Goal: Task Accomplishment & Management: Complete application form

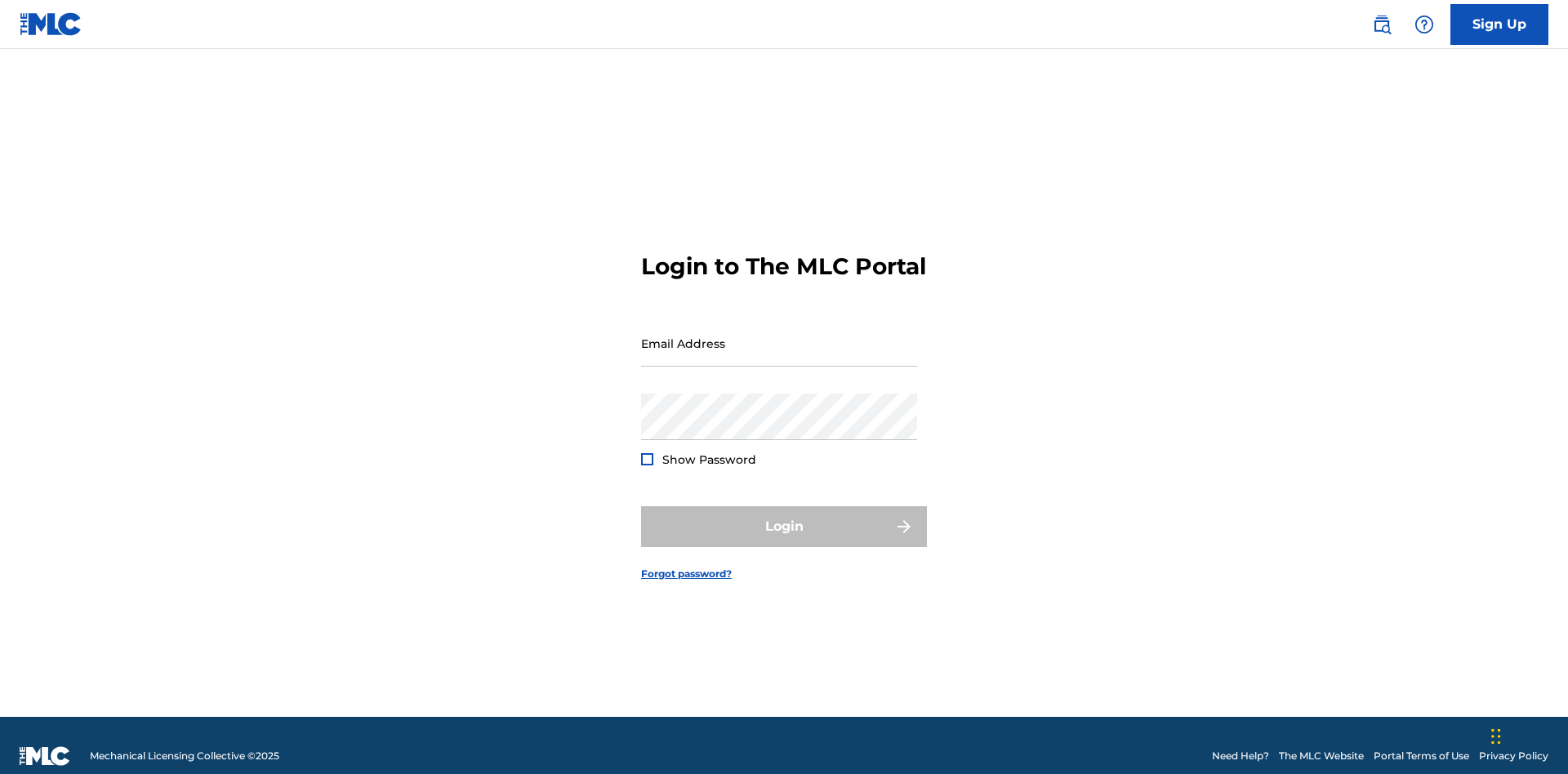
scroll to position [21, 0]
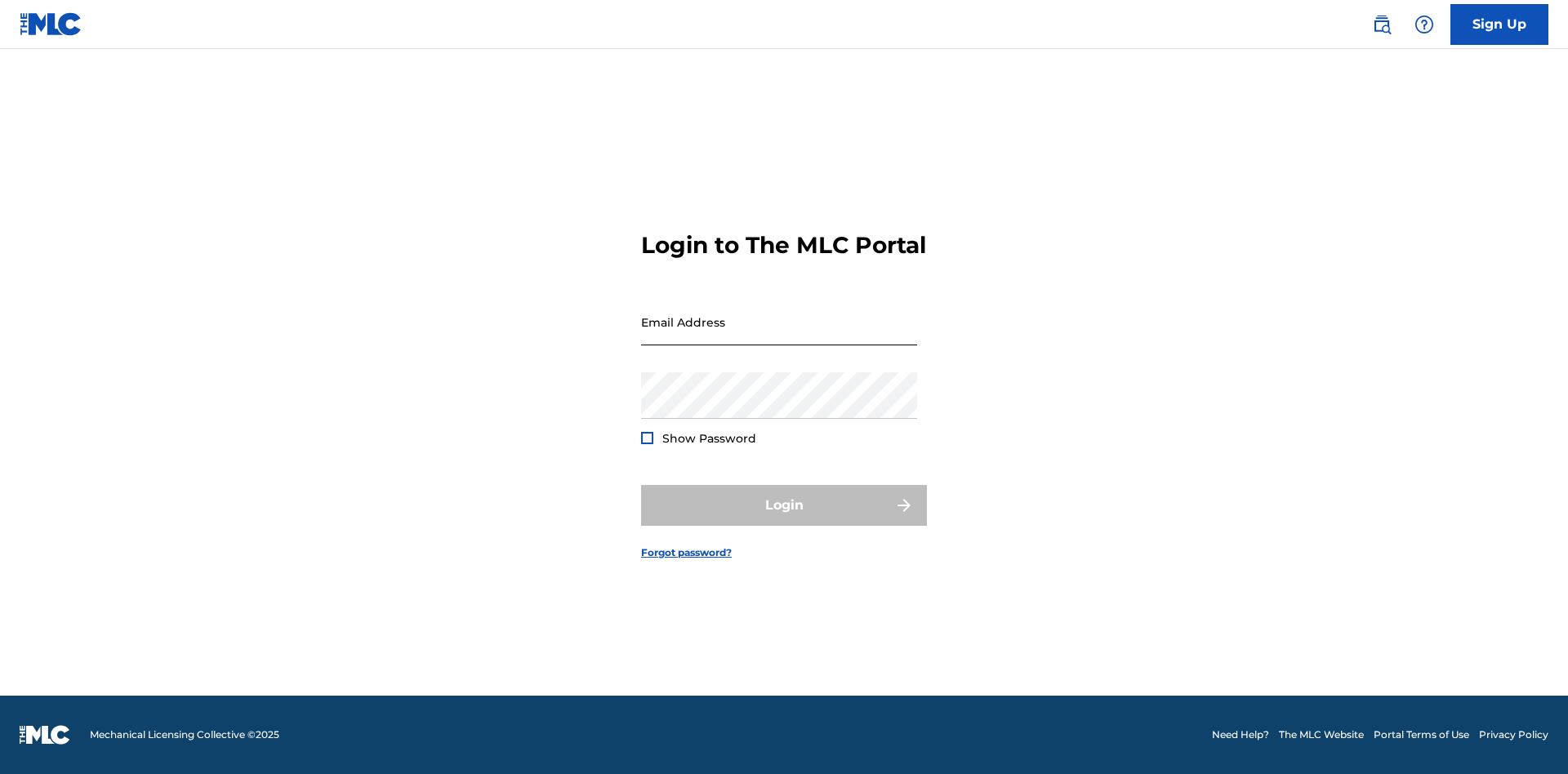
click at [779, 336] on input "Email Address" at bounding box center [779, 321] width 276 height 47
type input "Duke.McTesterson@gmail.com"
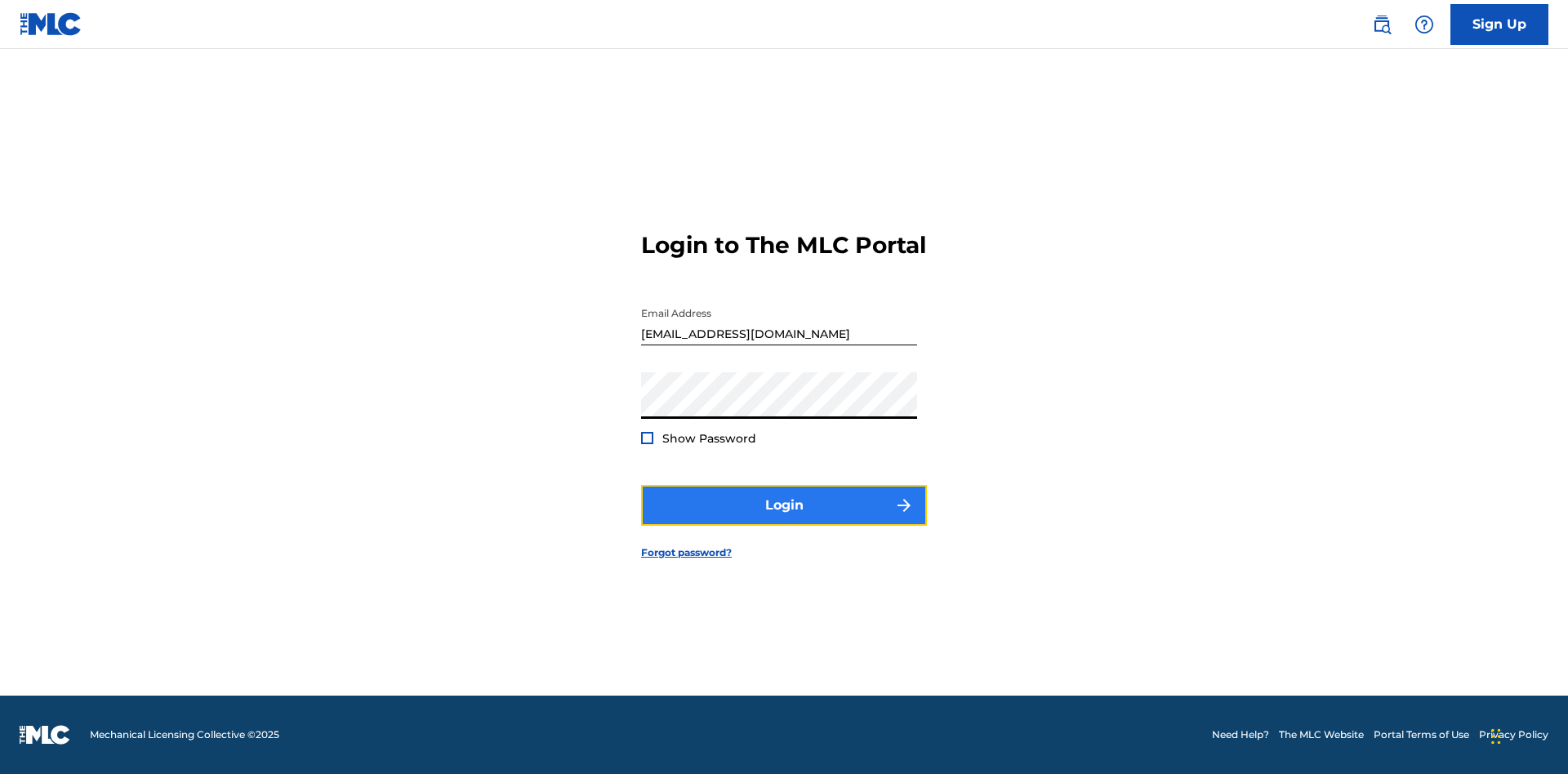
click at [784, 519] on button "Login" at bounding box center [784, 505] width 285 height 41
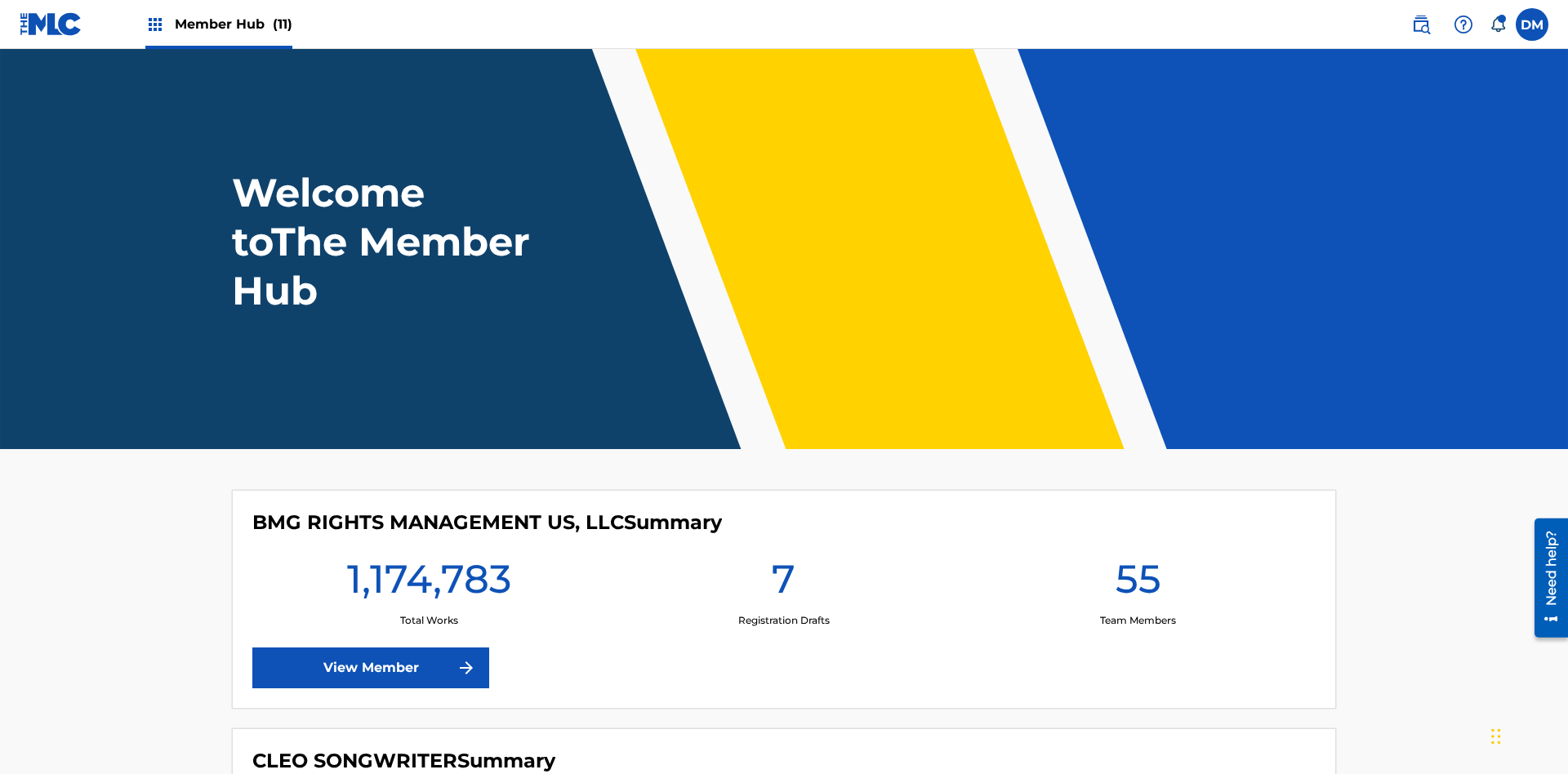
click at [233, 24] on span "Member Hub (11)" at bounding box center [234, 24] width 118 height 19
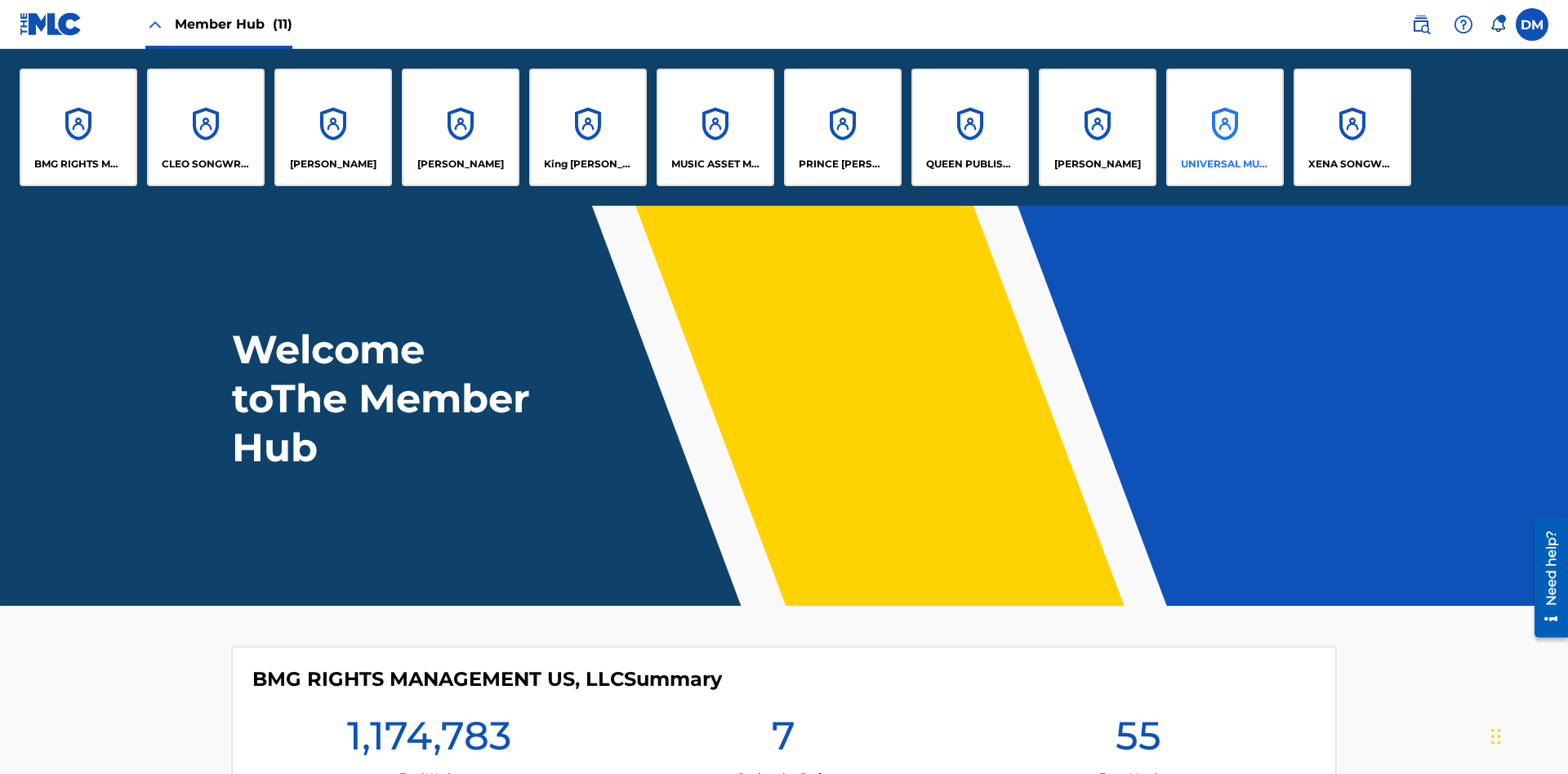
click at [1225, 164] on p "UNIVERSAL MUSIC PUB GROUP" at bounding box center [1225, 164] width 89 height 14
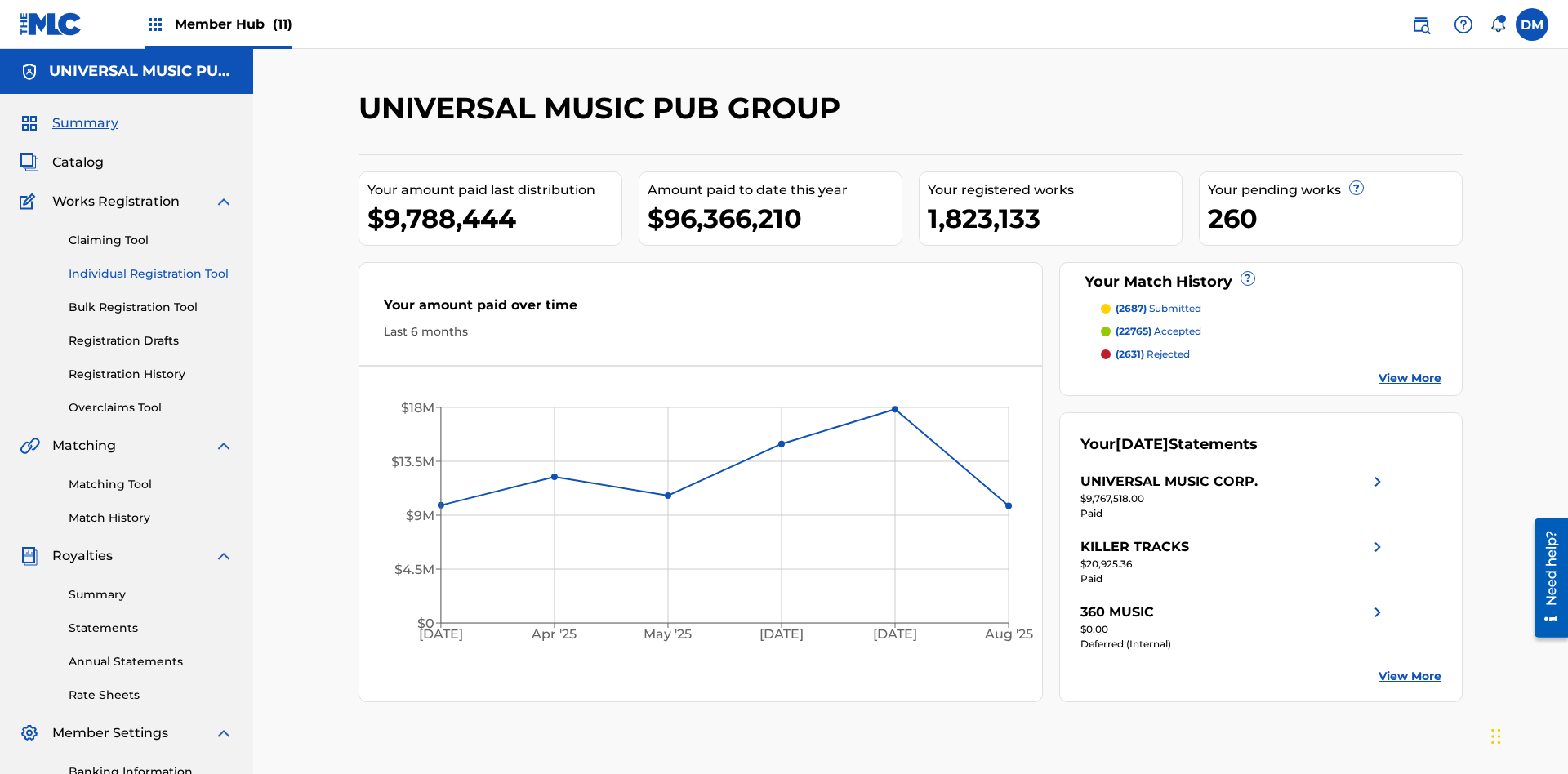
click at [151, 265] on link "Individual Registration Tool" at bounding box center [150, 274] width 165 height 17
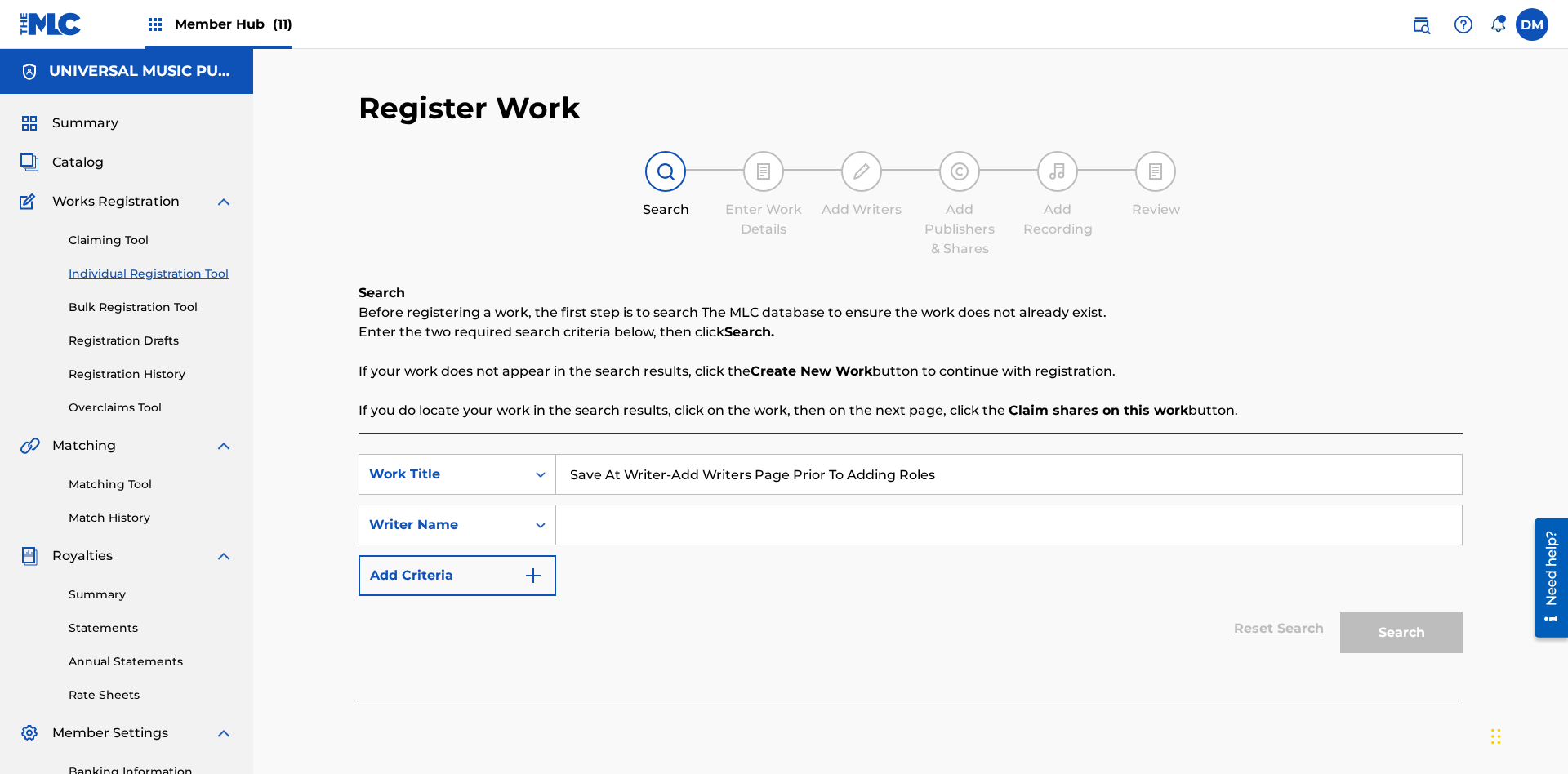
type input "Save At Writer-Add Writers Page Prior To Adding Roles"
click at [1009, 505] on input "Search Form" at bounding box center [1009, 524] width 906 height 39
type input "QWERTYUIOP"
click at [1401, 612] on button "Search" at bounding box center [1401, 632] width 123 height 41
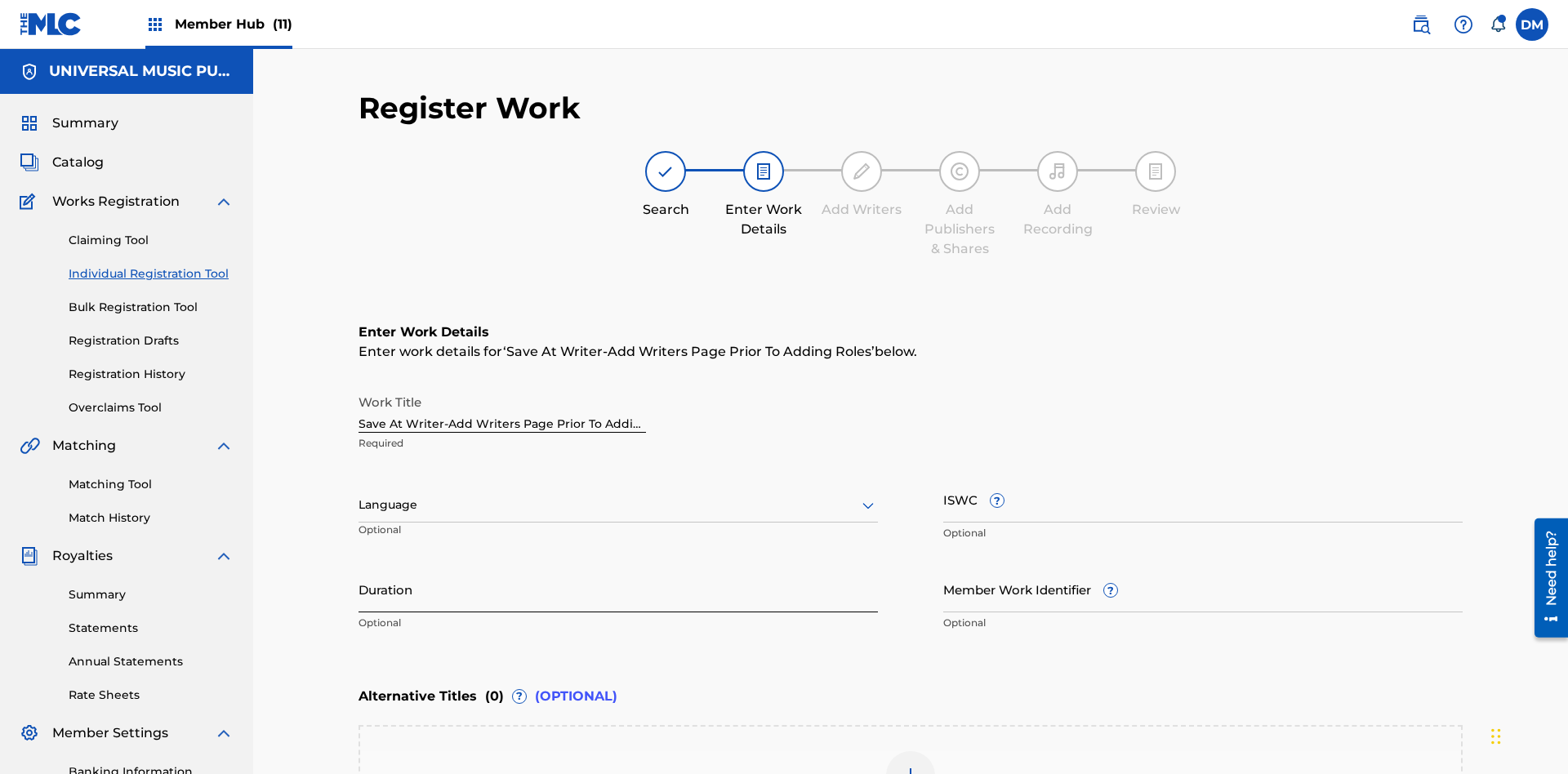
click at [618, 566] on input "Duration" at bounding box center [618, 589] width 519 height 47
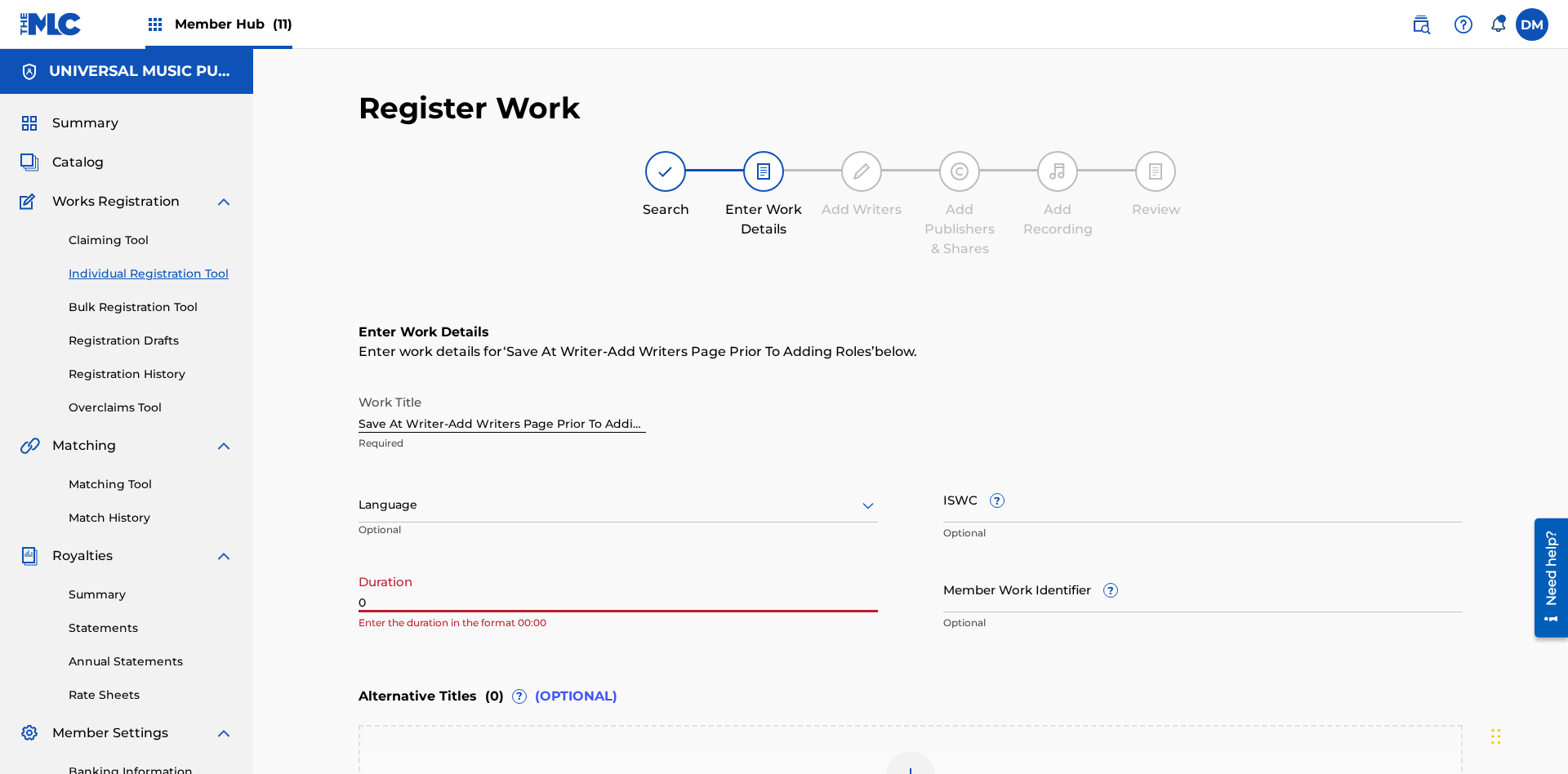
click at [618, 566] on input "0" at bounding box center [618, 589] width 519 height 47
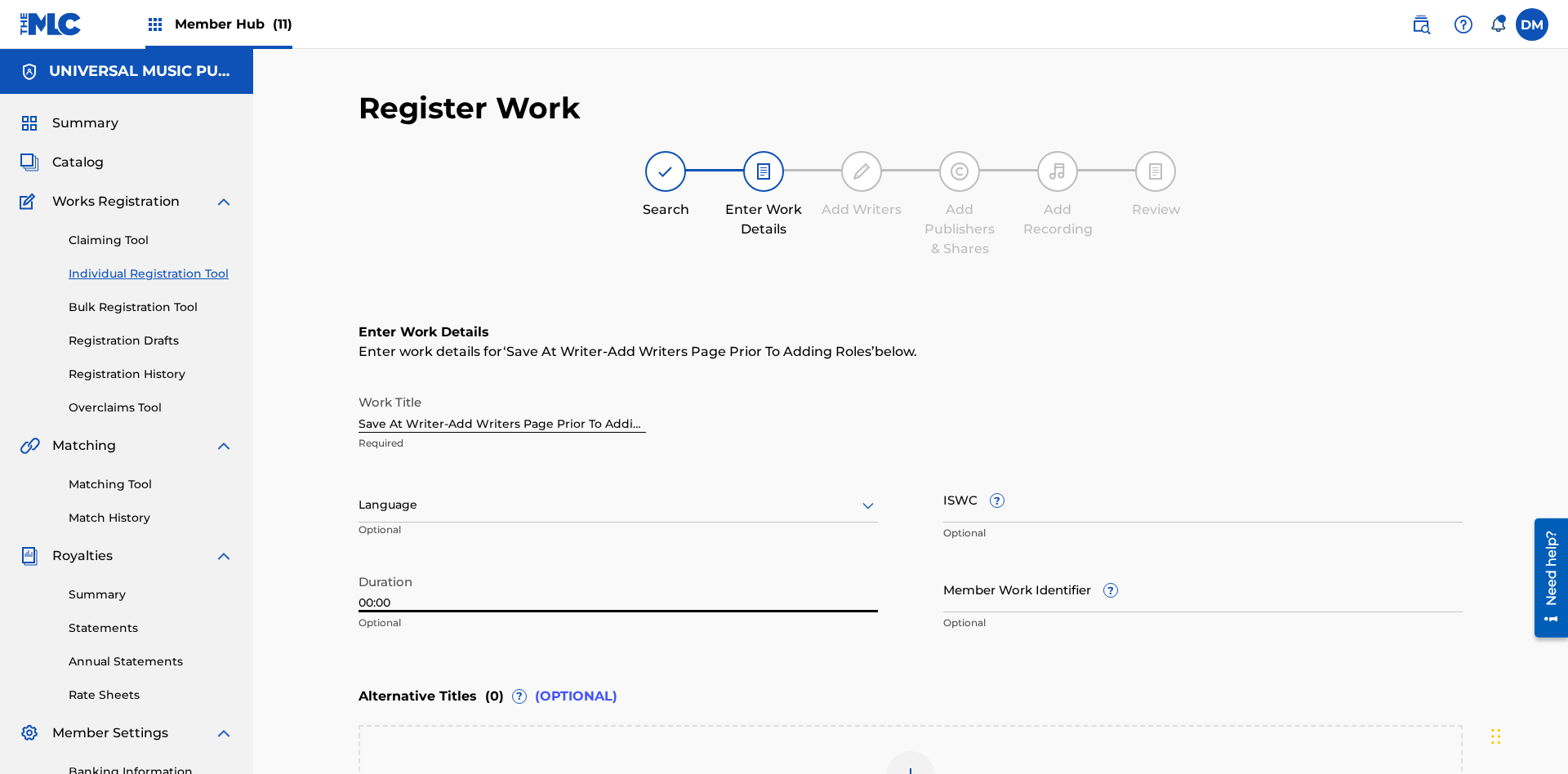
type input "00:00"
click at [868, 495] on icon at bounding box center [868, 505] width 20 height 20
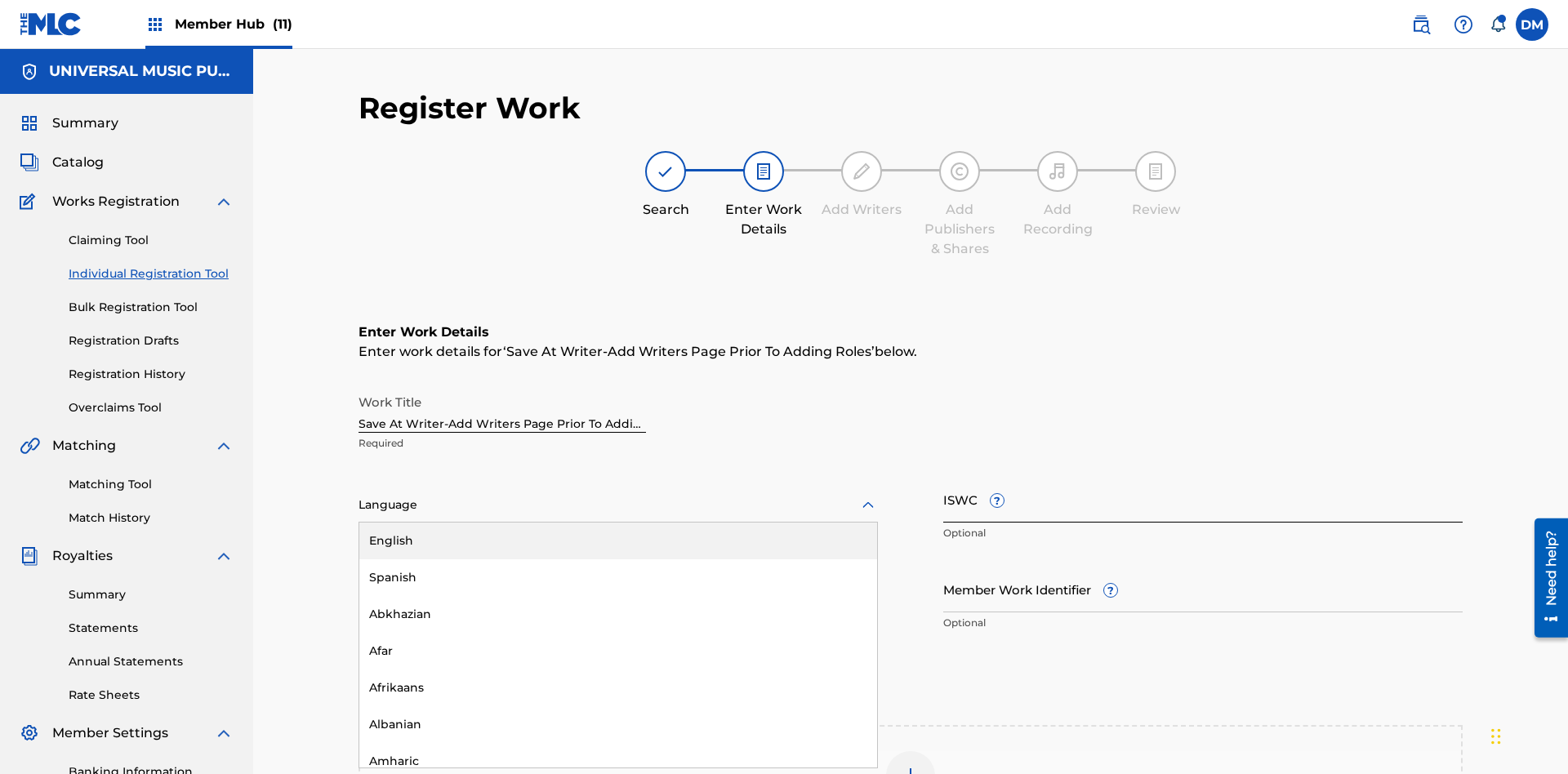
click at [618, 632] on div "Afar" at bounding box center [618, 650] width 518 height 37
click at [1203, 566] on input "Member Work Identifier ?" at bounding box center [1203, 589] width 519 height 47
type input "2025.09.25.04"
click at [1203, 475] on input "ISWC ?" at bounding box center [1203, 498] width 519 height 47
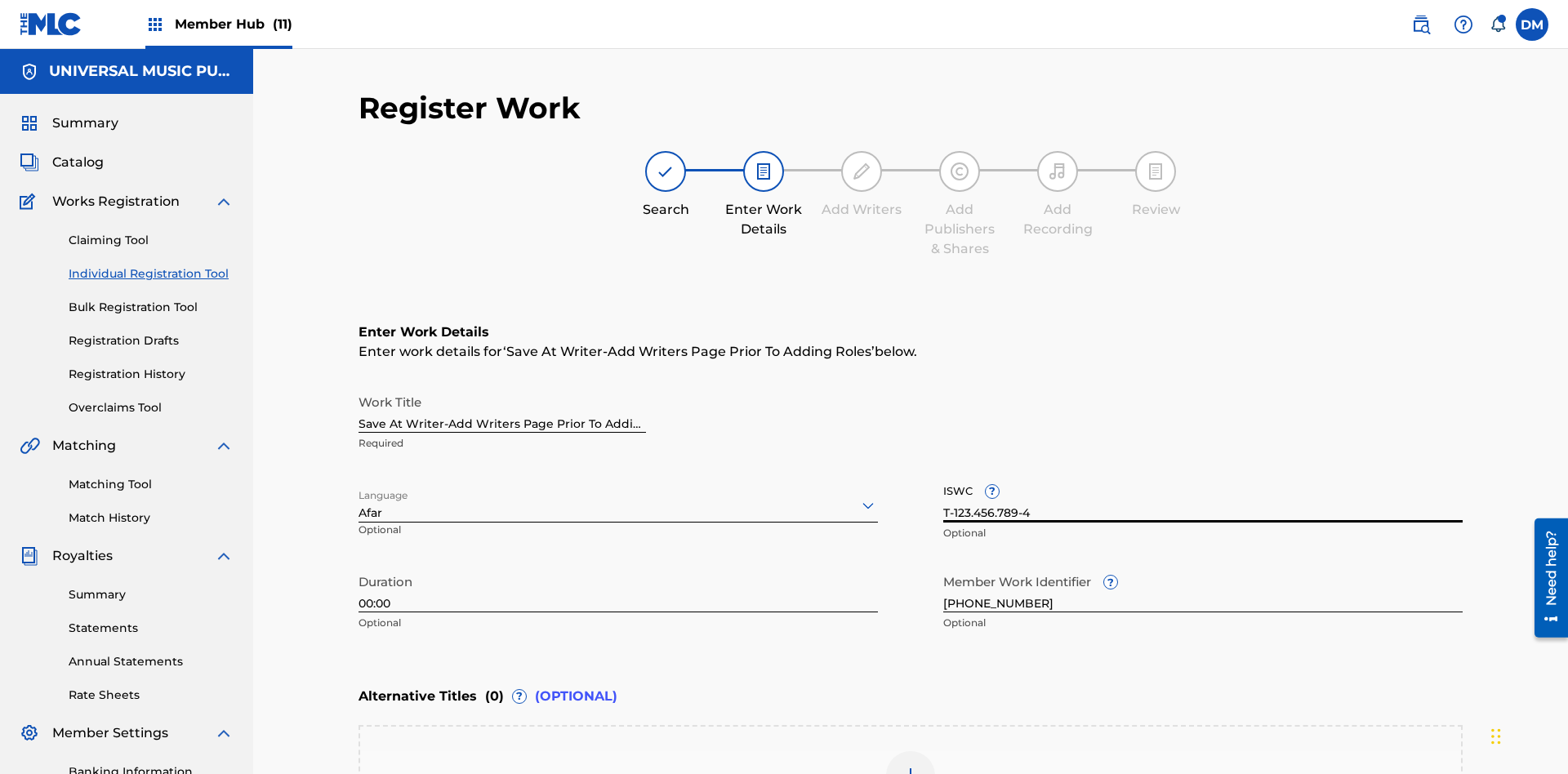
type input "T-123.456.789-4"
click at [911, 765] on img at bounding box center [911, 775] width 20 height 20
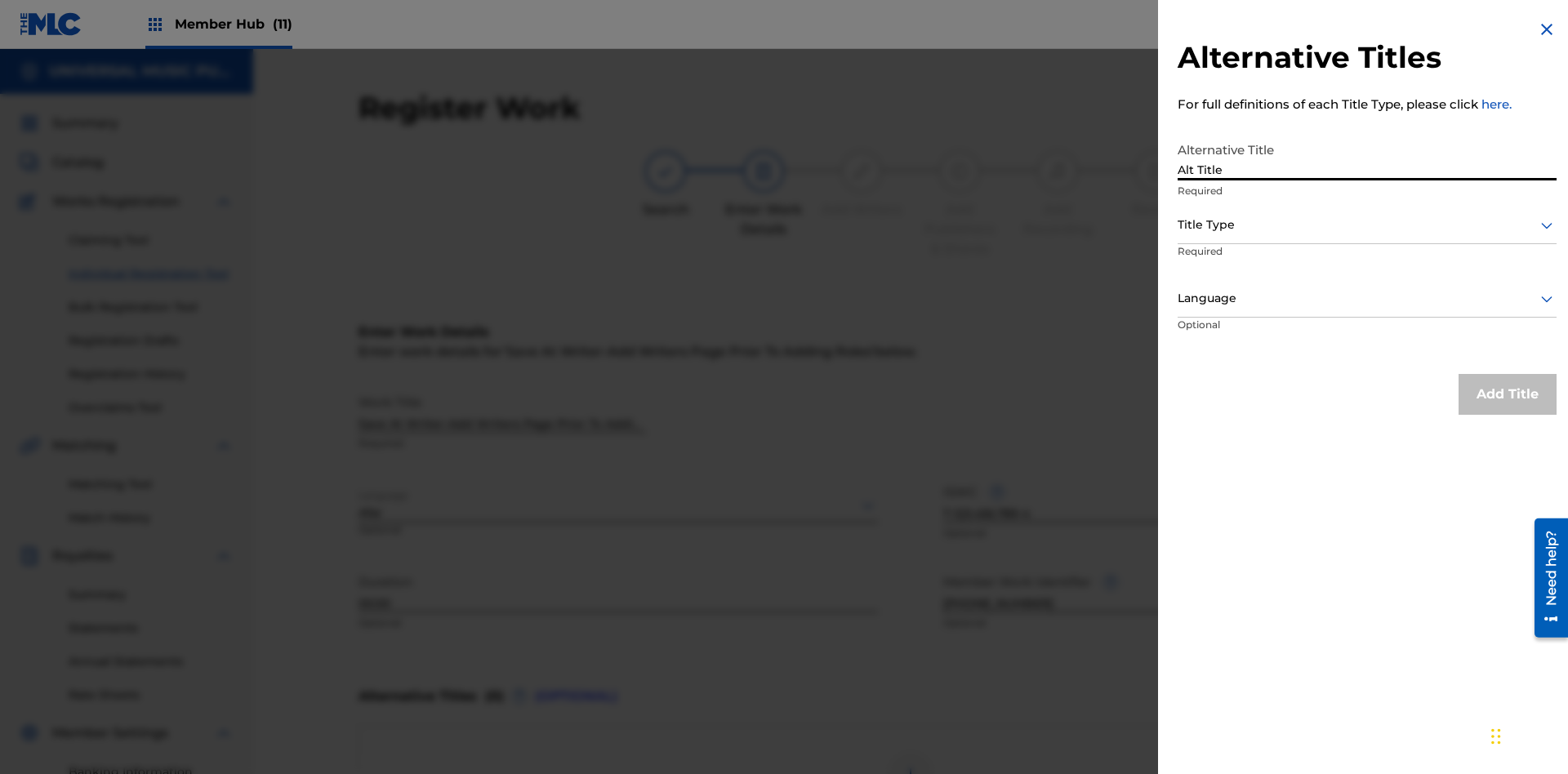
click at [1367, 224] on div at bounding box center [1367, 224] width 379 height 20
click at [1367, 298] on div at bounding box center [1367, 298] width 379 height 20
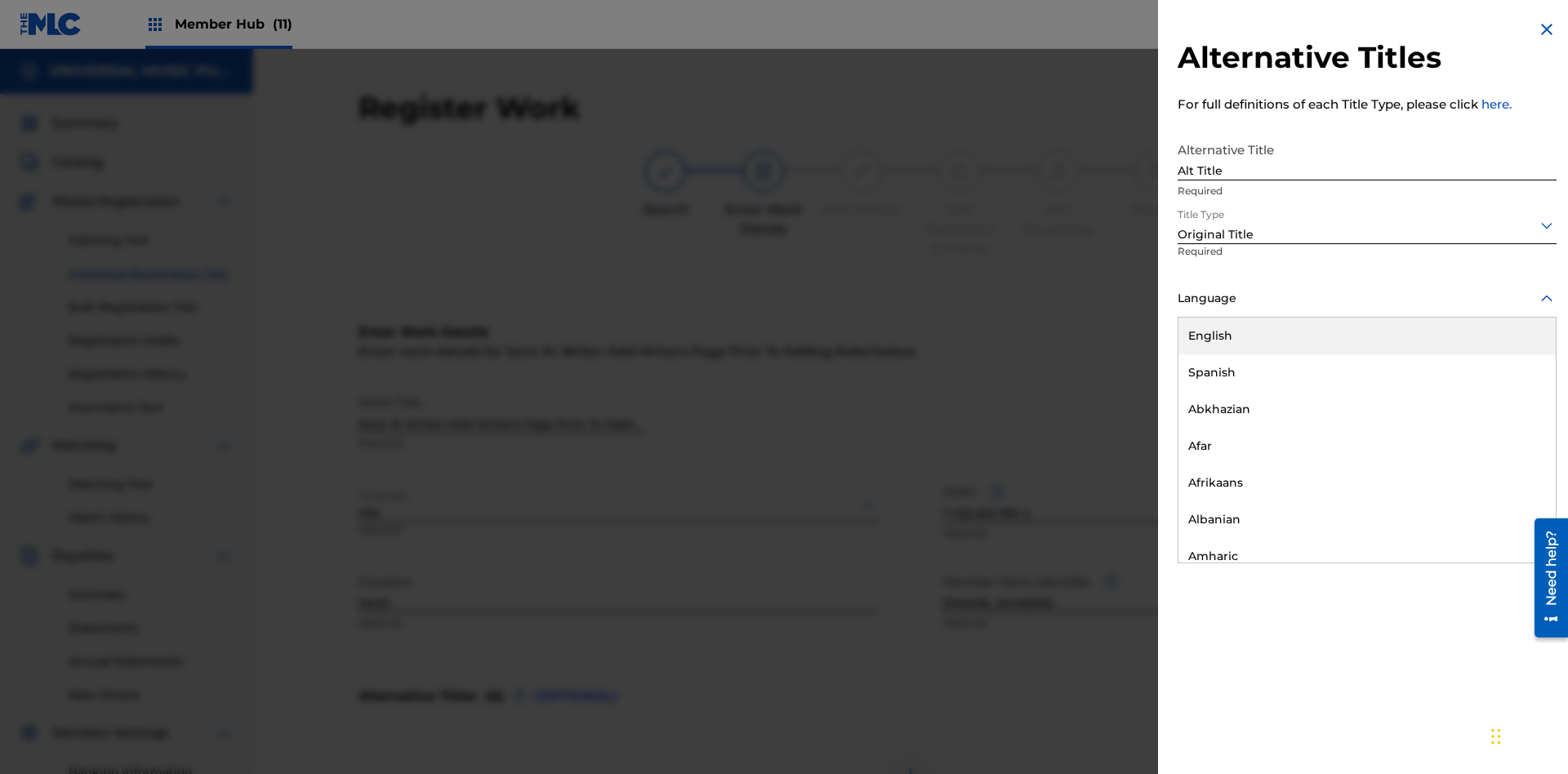
click at [1507, 394] on button "Add Title" at bounding box center [1507, 394] width 98 height 41
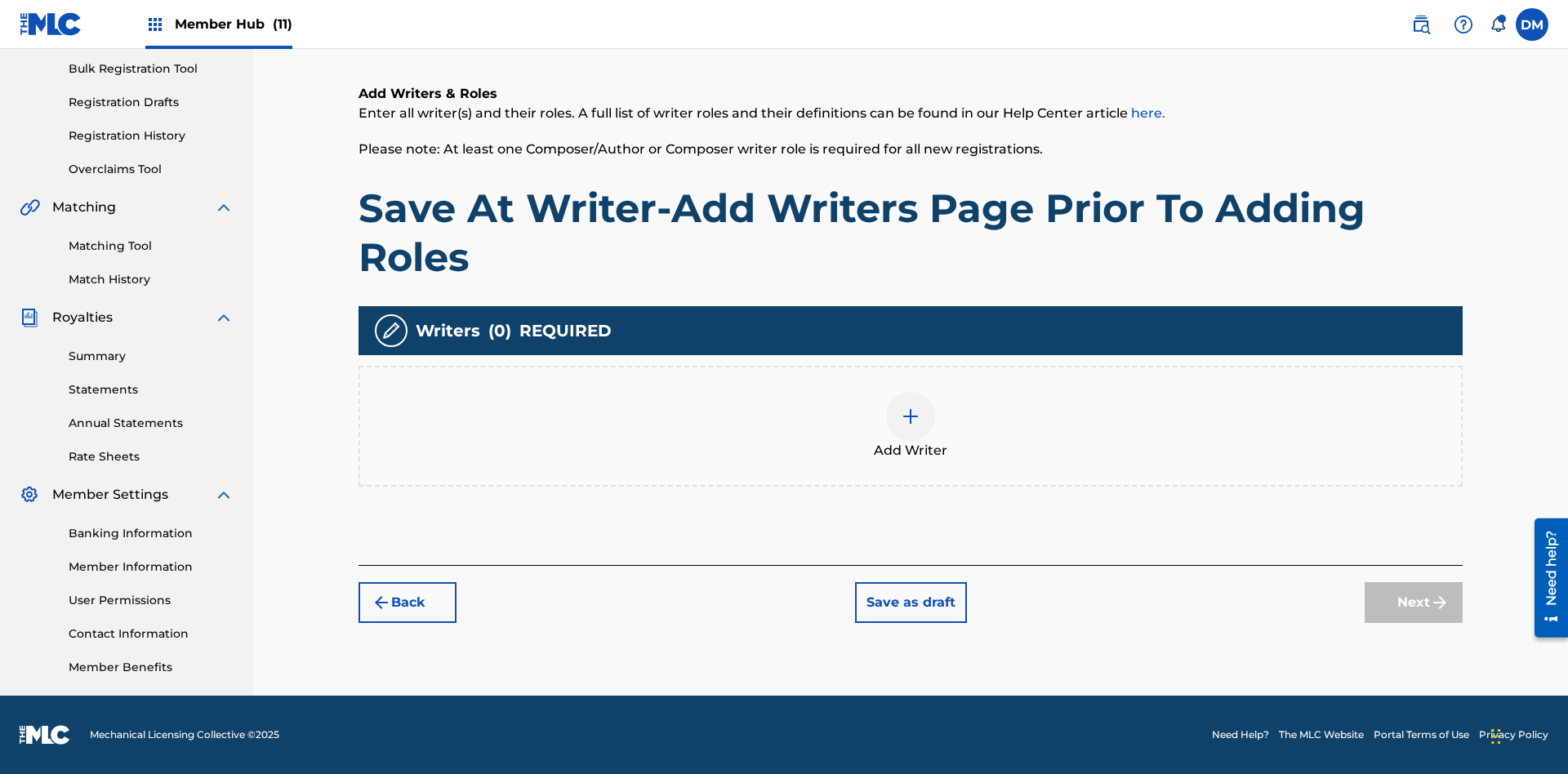
click at [911, 425] on img at bounding box center [911, 416] width 20 height 20
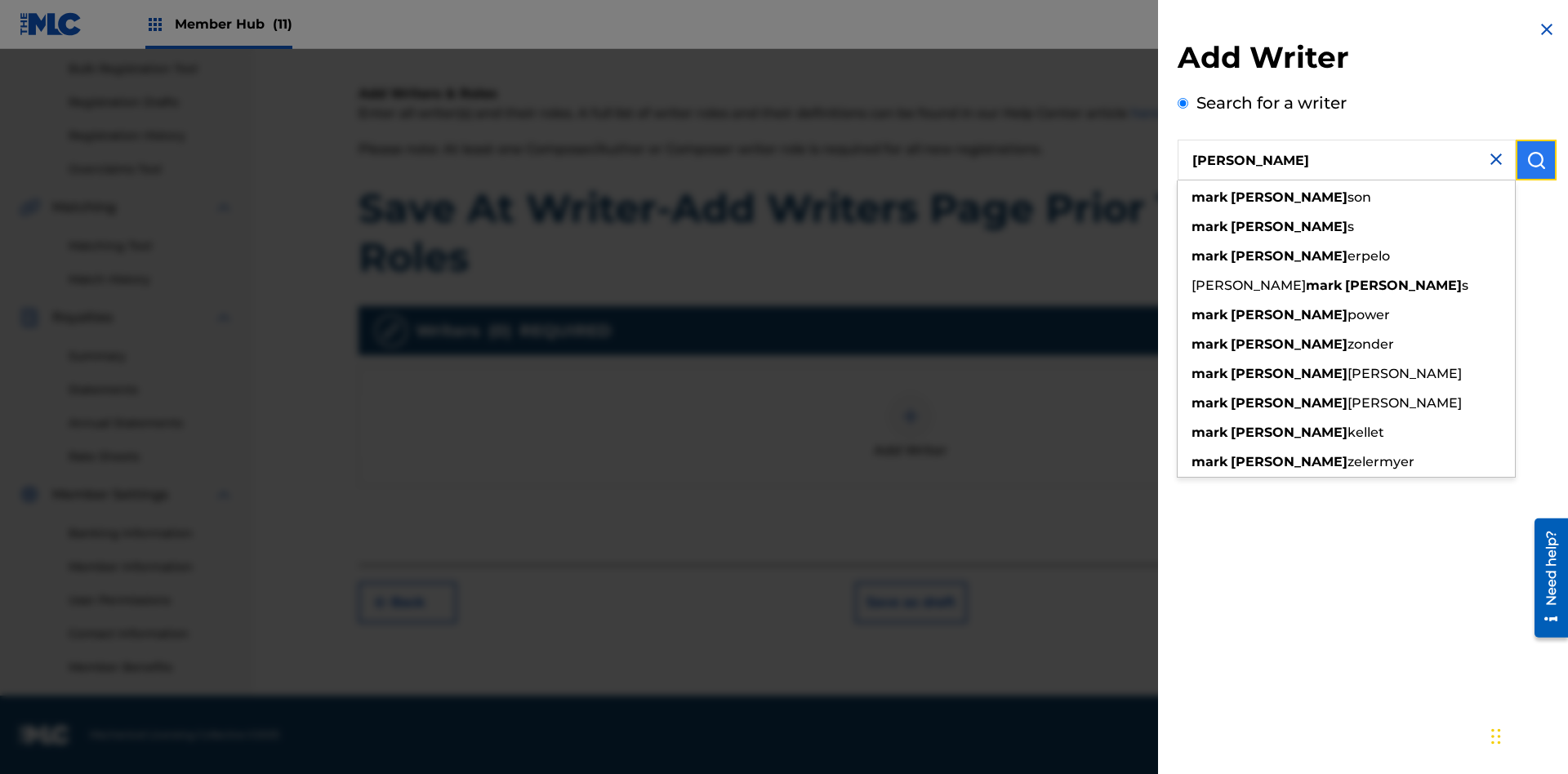
click at [1537, 160] on img "submit" at bounding box center [1536, 160] width 20 height 20
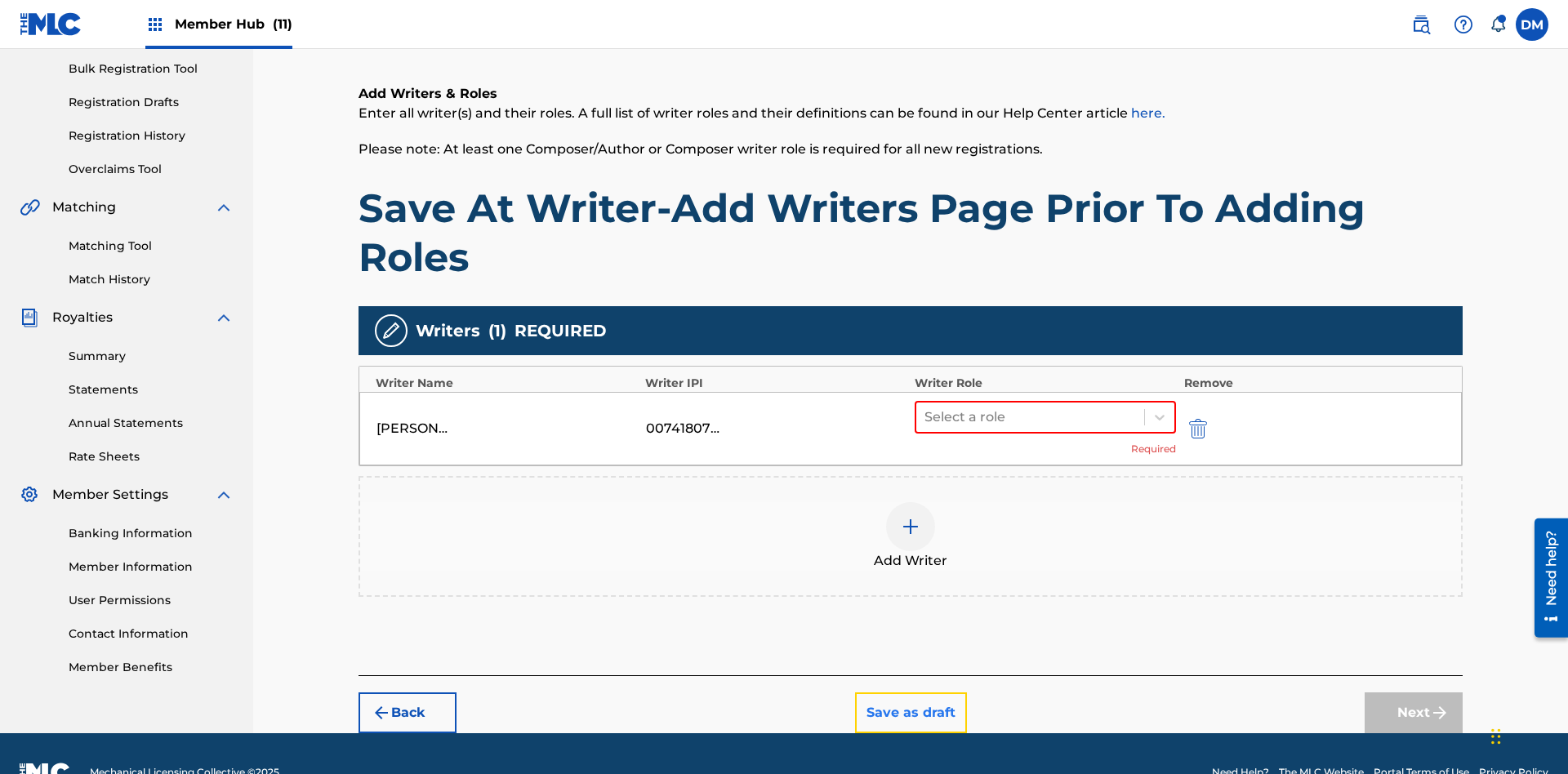
click at [910, 692] on button "Save as draft" at bounding box center [911, 712] width 112 height 41
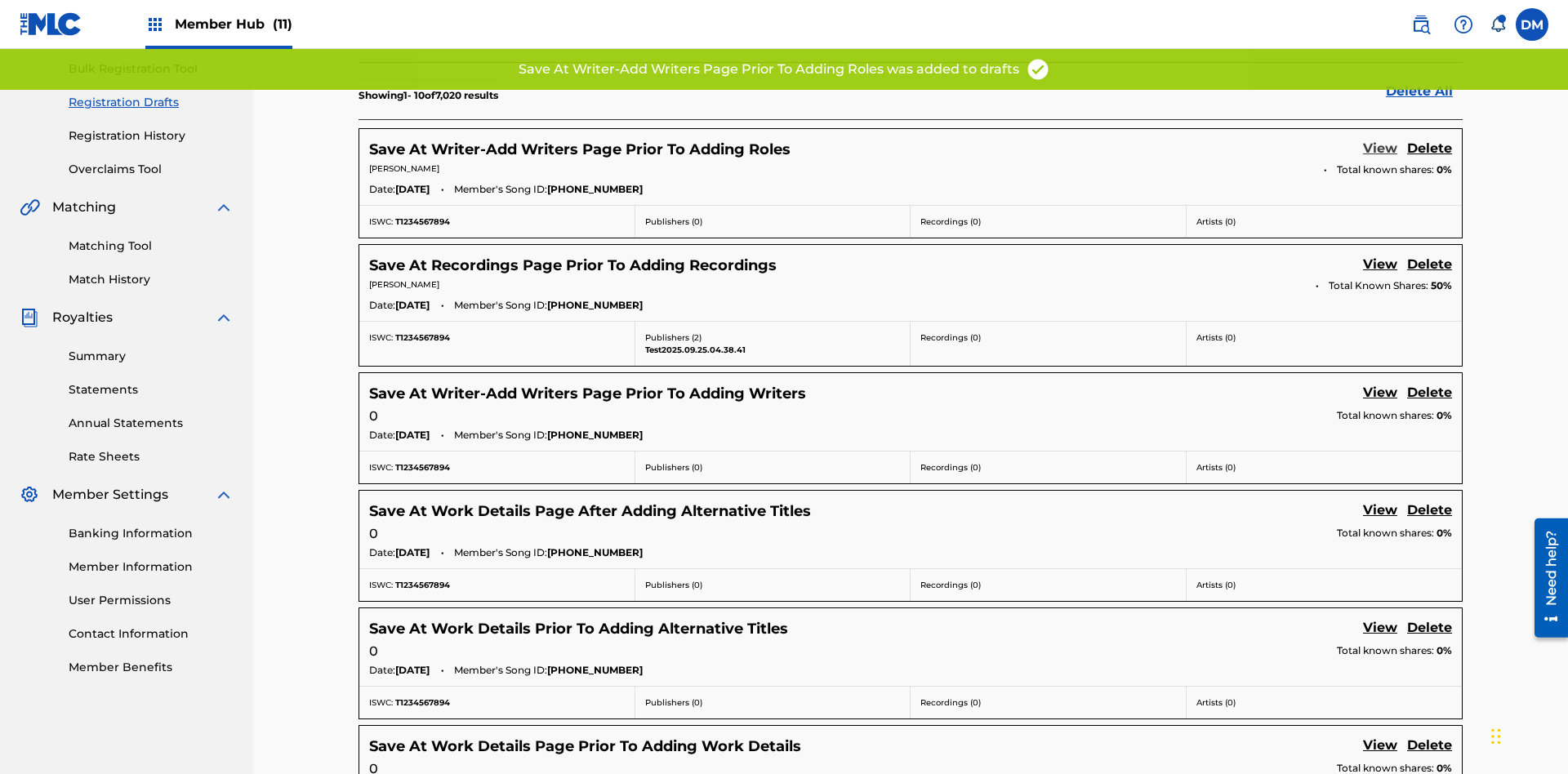
click at [1381, 139] on link "View" at bounding box center [1381, 149] width 34 height 22
